Goal: Use online tool/utility: Use online tool/utility

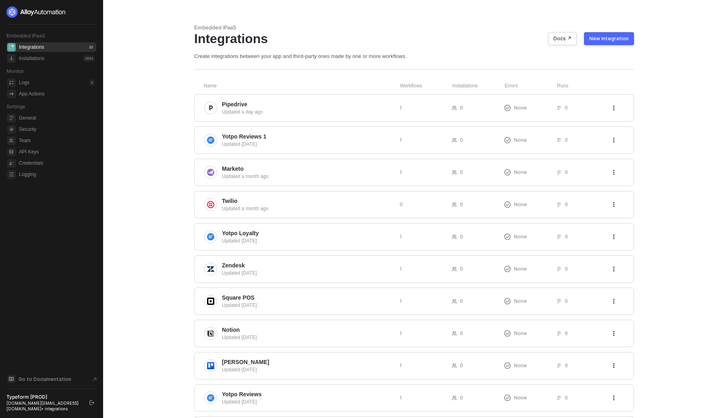
click at [611, 40] on div "New Integration" at bounding box center [608, 38] width 39 height 6
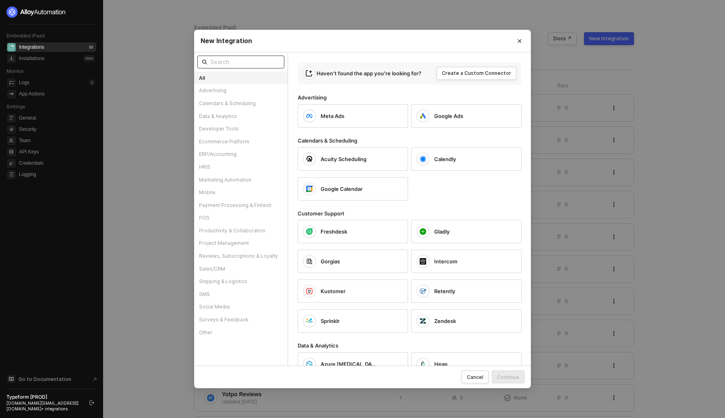
click at [258, 66] on input "text" at bounding box center [244, 62] width 69 height 9
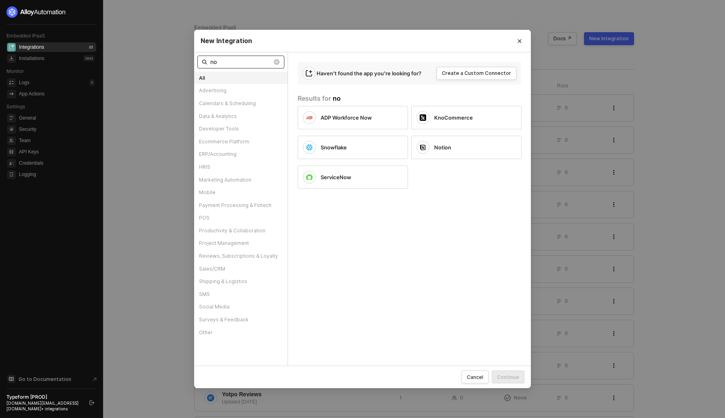
type input "n"
type input "p"
type input "y"
type input "f"
type input "n"
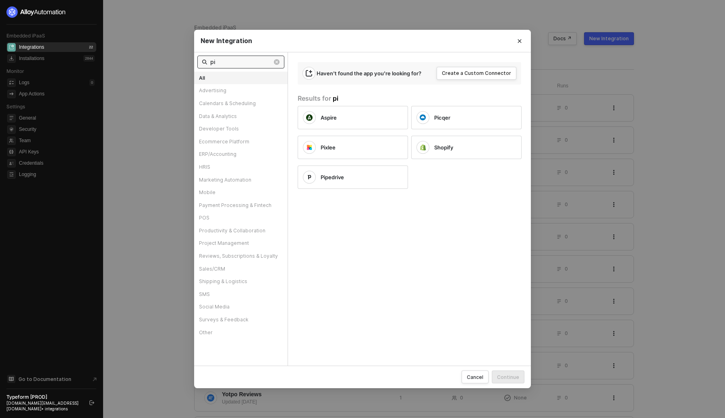
type input "p"
type input "n"
type input "a"
